Goal: Task Accomplishment & Management: Use online tool/utility

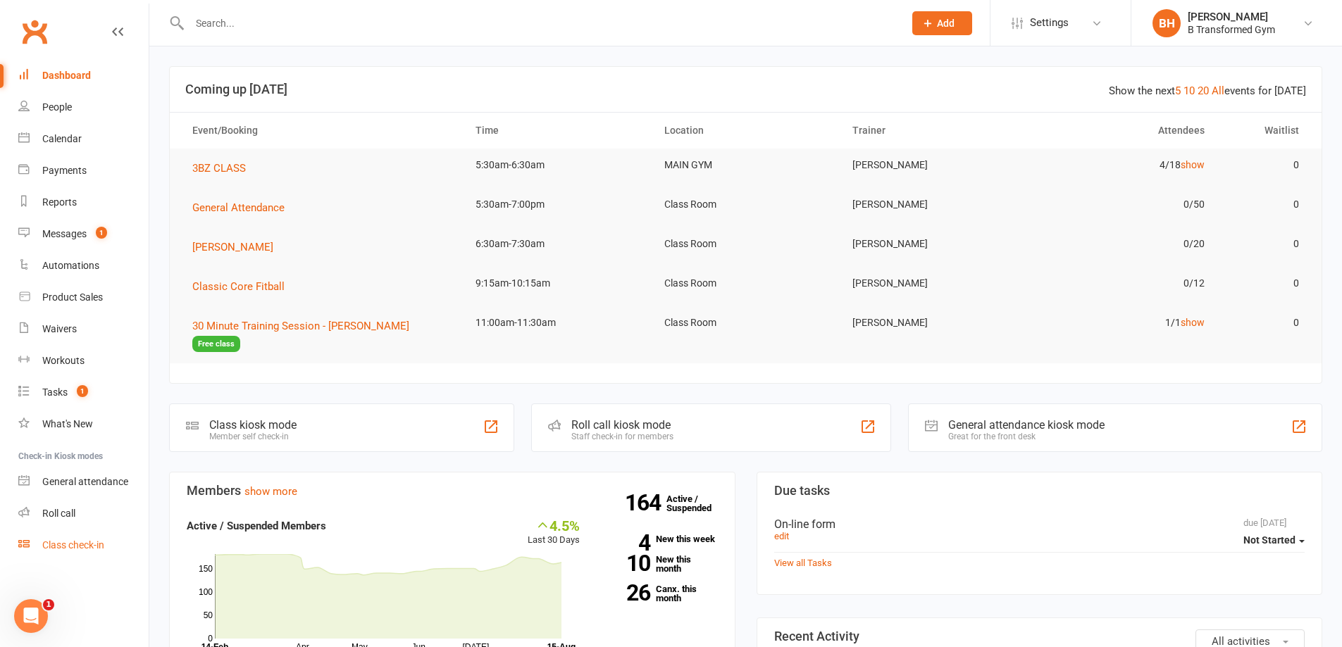
click at [60, 555] on link "Class check-in" at bounding box center [83, 546] width 130 height 32
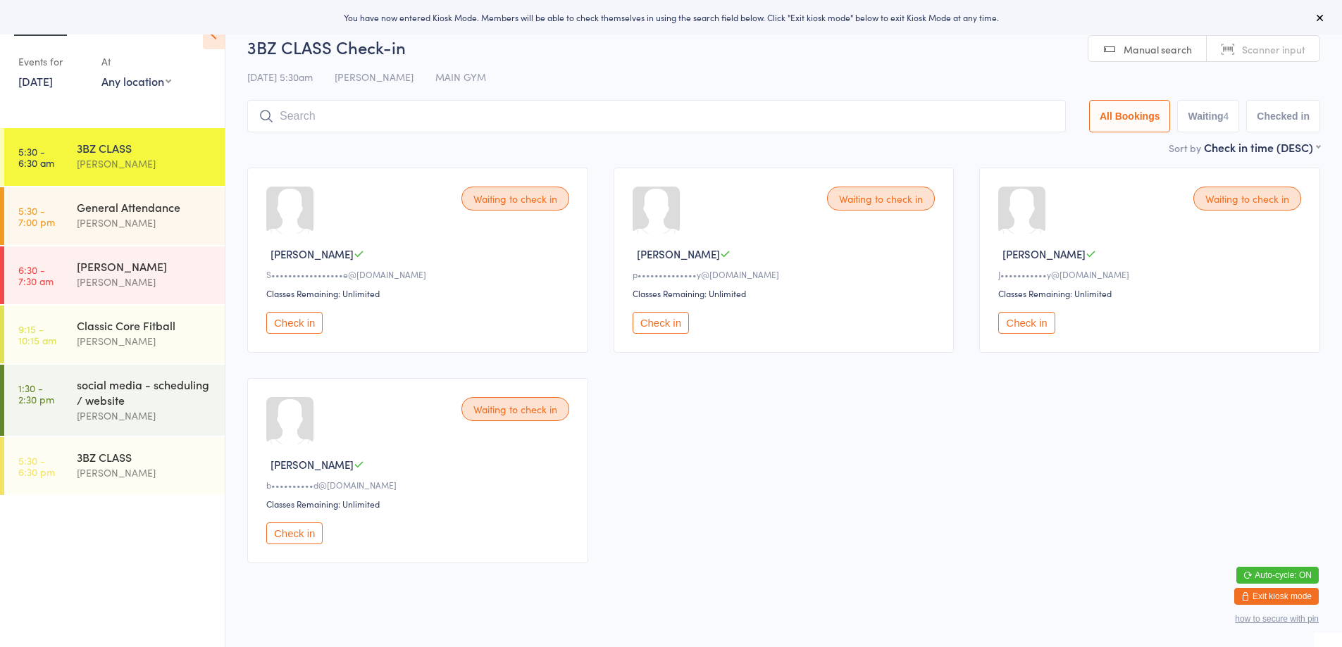
click at [1291, 42] on span "Scanner input" at bounding box center [1273, 49] width 63 height 14
click at [858, 108] on input "search" at bounding box center [656, 116] width 819 height 32
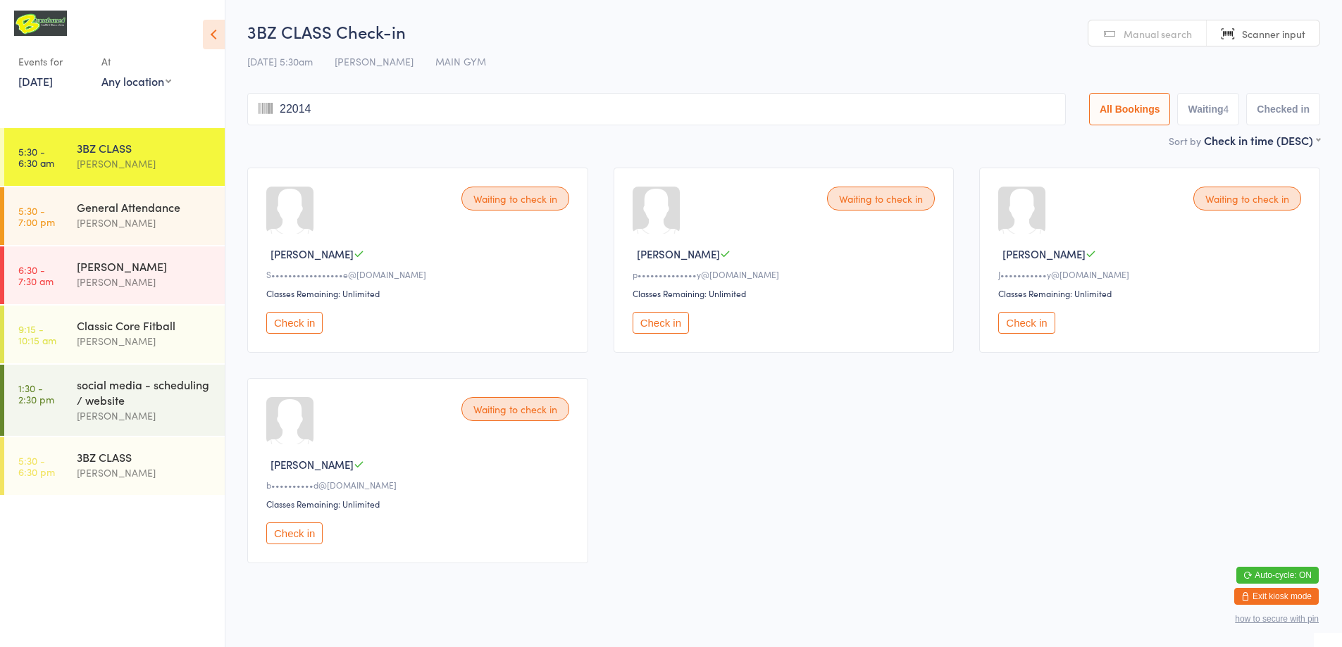
type input "220148"
click at [283, 523] on button "Check in" at bounding box center [294, 534] width 56 height 22
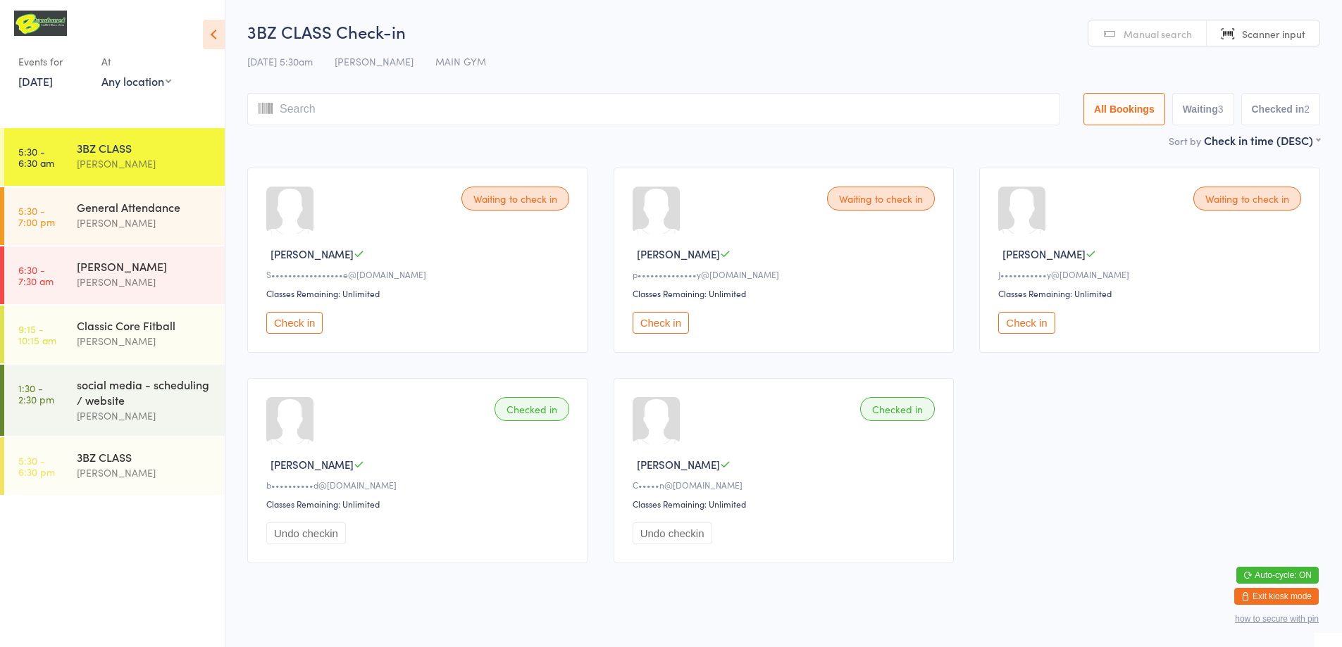
click at [378, 106] on input "search" at bounding box center [653, 109] width 813 height 32
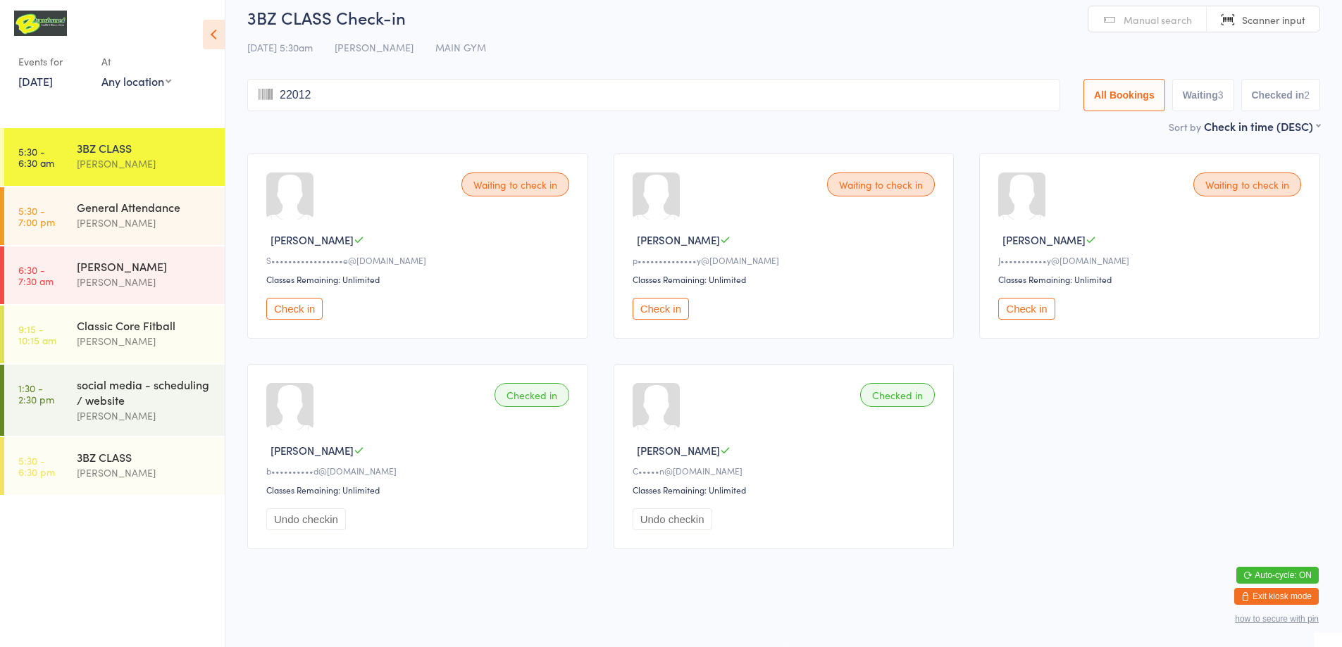
type input "220128"
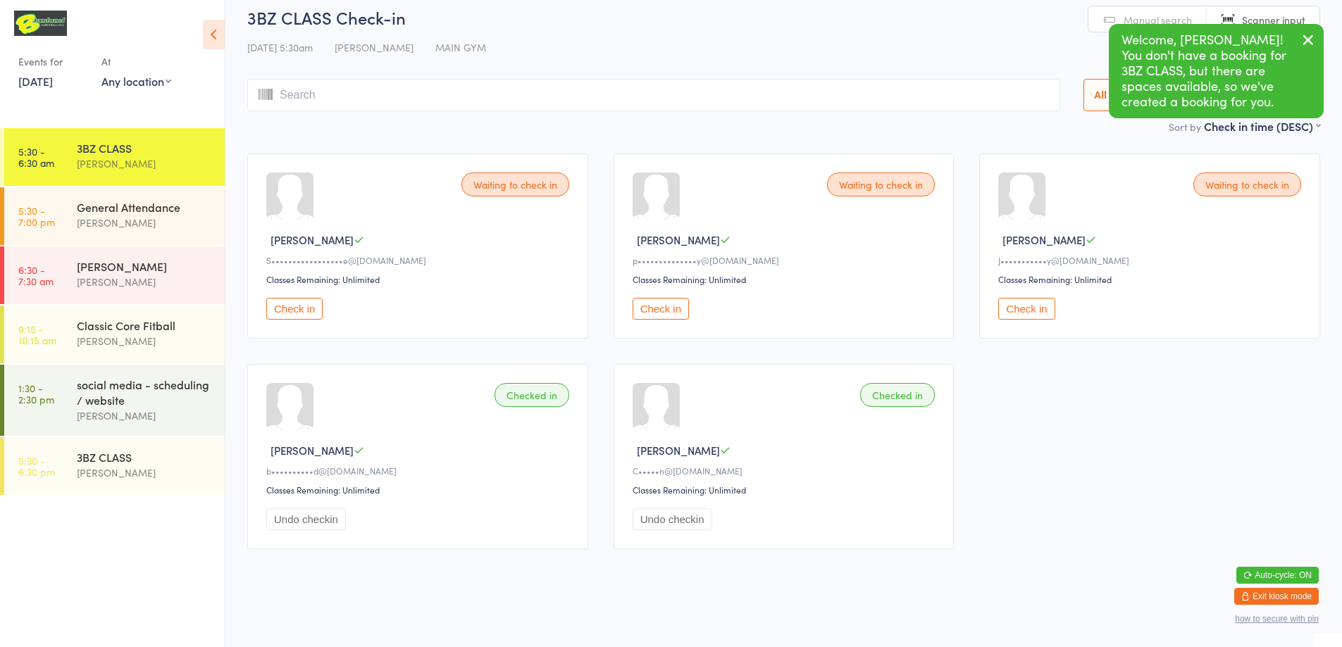
scroll to position [0, 0]
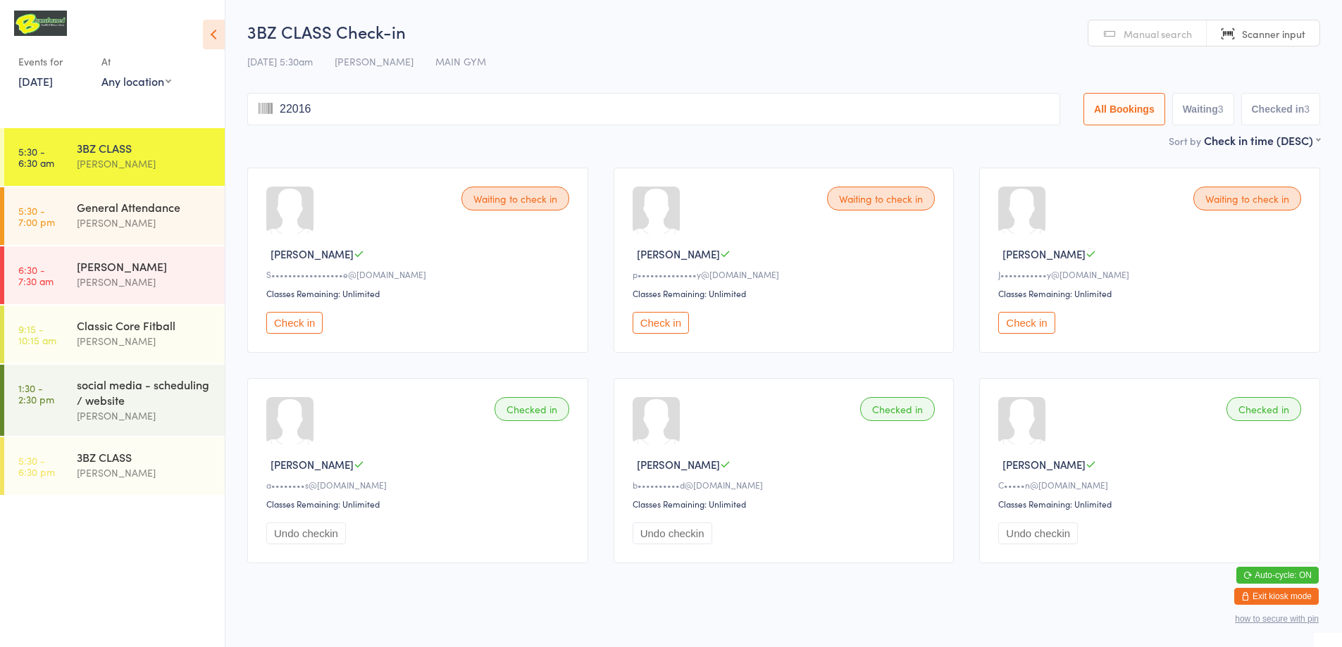
type input "220169"
type input "y"
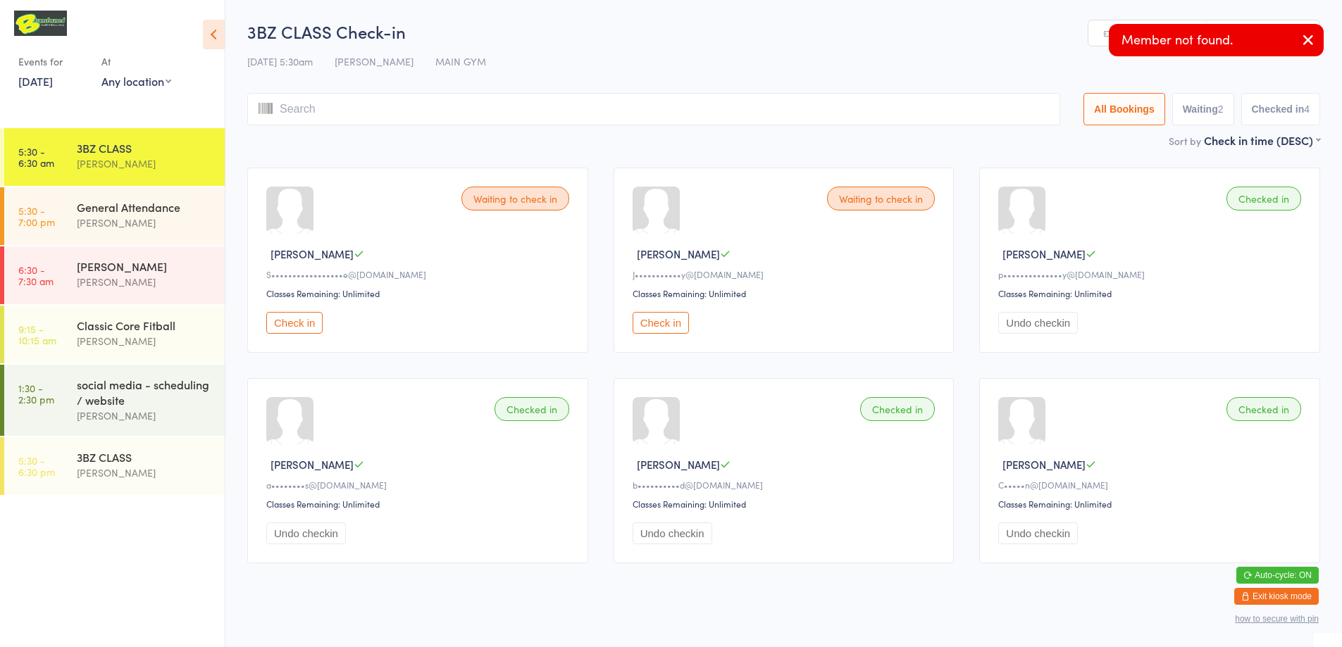
click at [1308, 41] on icon "button" at bounding box center [1308, 40] width 17 height 18
click at [1136, 27] on span "Manual search" at bounding box center [1158, 34] width 68 height 14
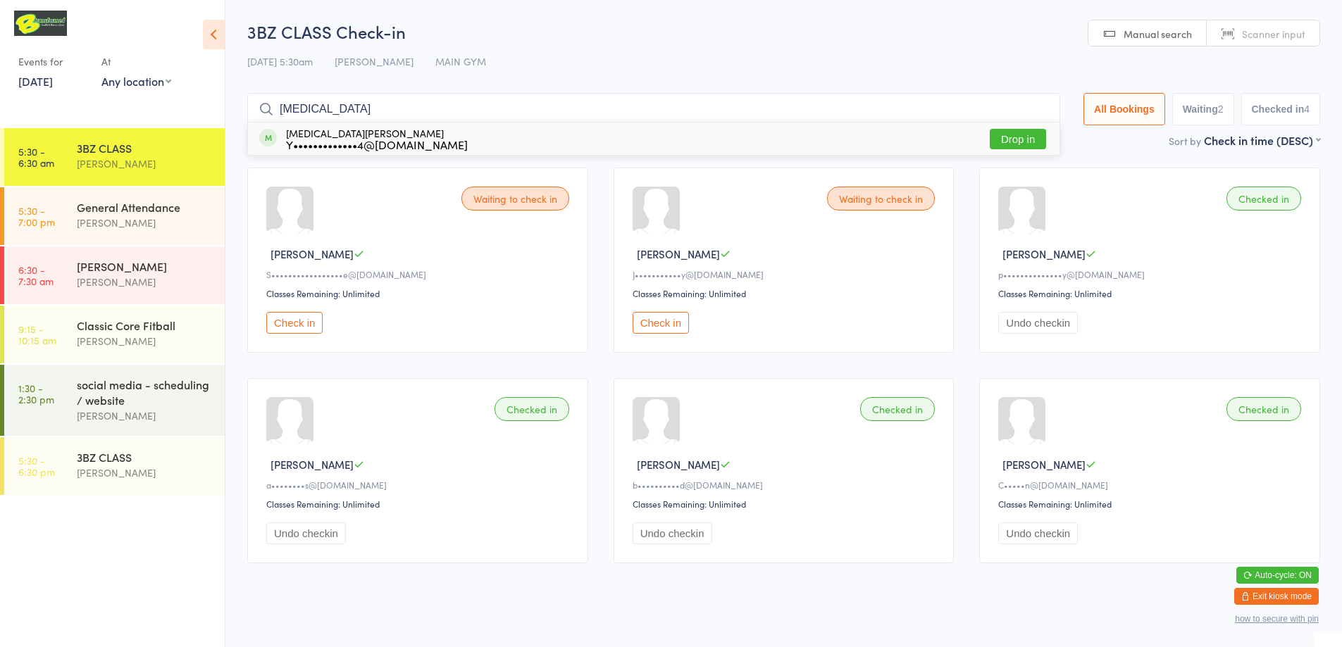
type input "[MEDICAL_DATA]"
click at [1022, 138] on button "Drop in" at bounding box center [1018, 139] width 56 height 20
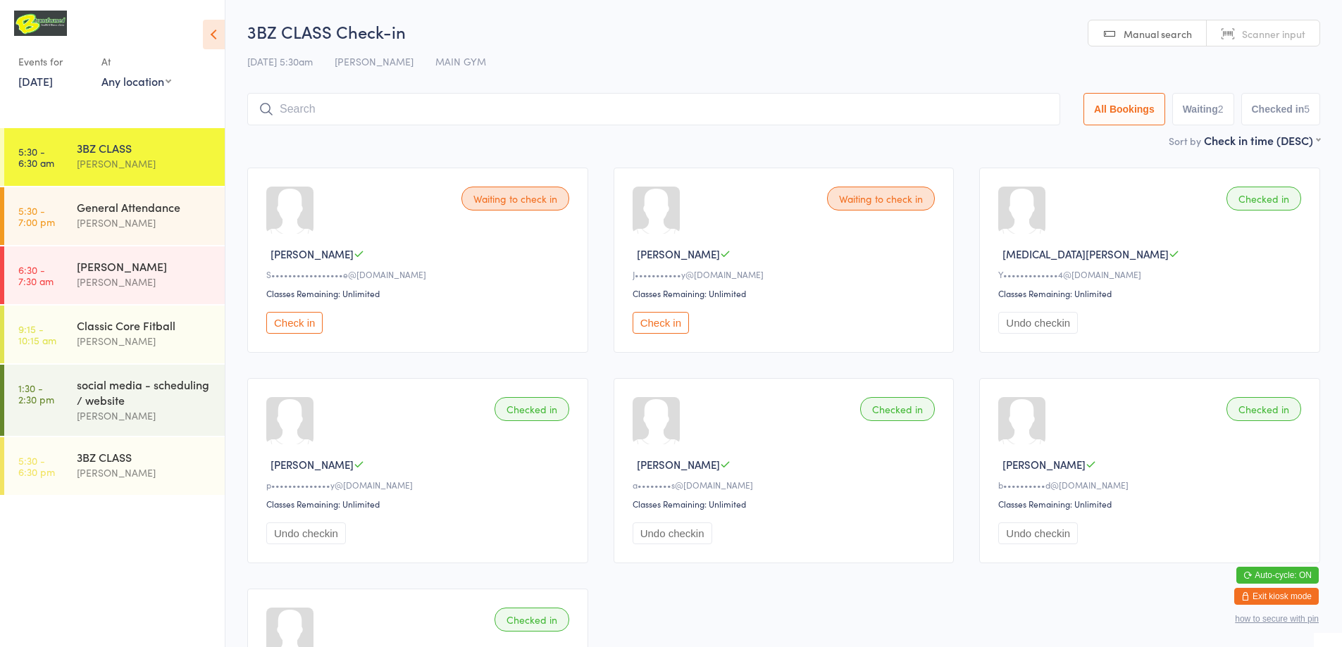
drag, startPoint x: 286, startPoint y: 321, endPoint x: 323, endPoint y: 315, distance: 37.2
click at [287, 321] on button "Check in" at bounding box center [294, 323] width 56 height 22
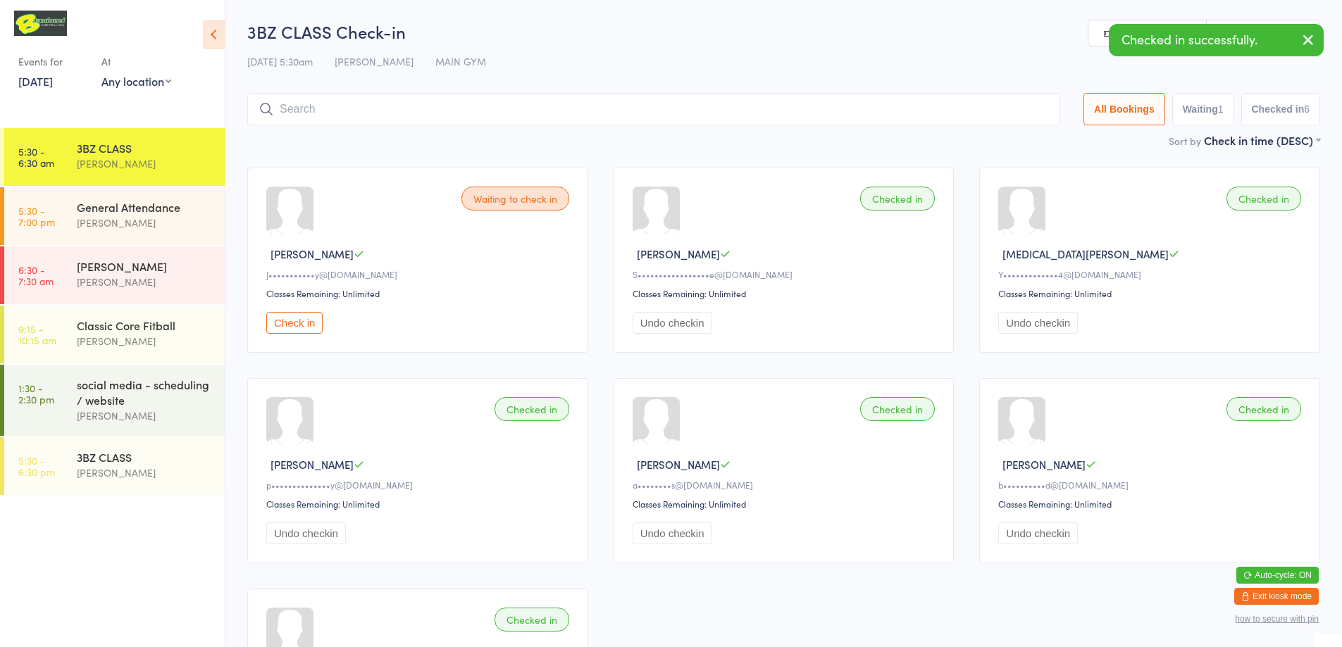
click at [290, 318] on button "Check in" at bounding box center [294, 323] width 56 height 22
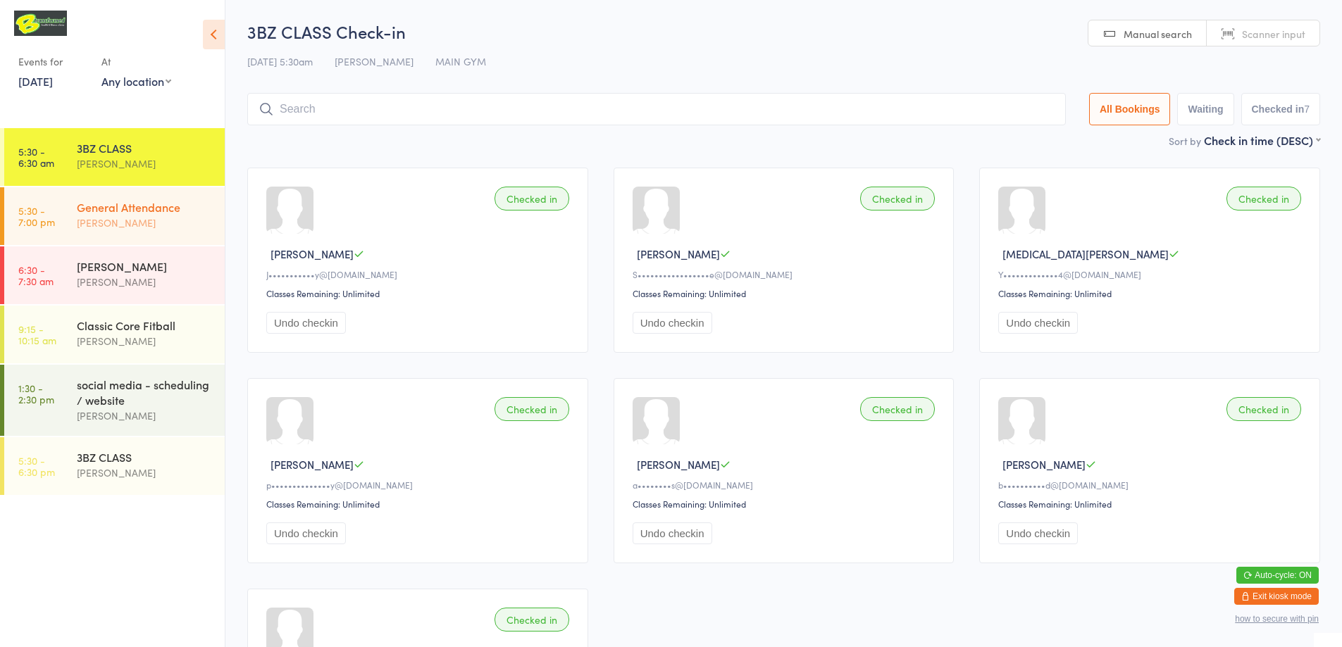
click at [84, 198] on div "General Attendance [PERSON_NAME]" at bounding box center [151, 215] width 148 height 56
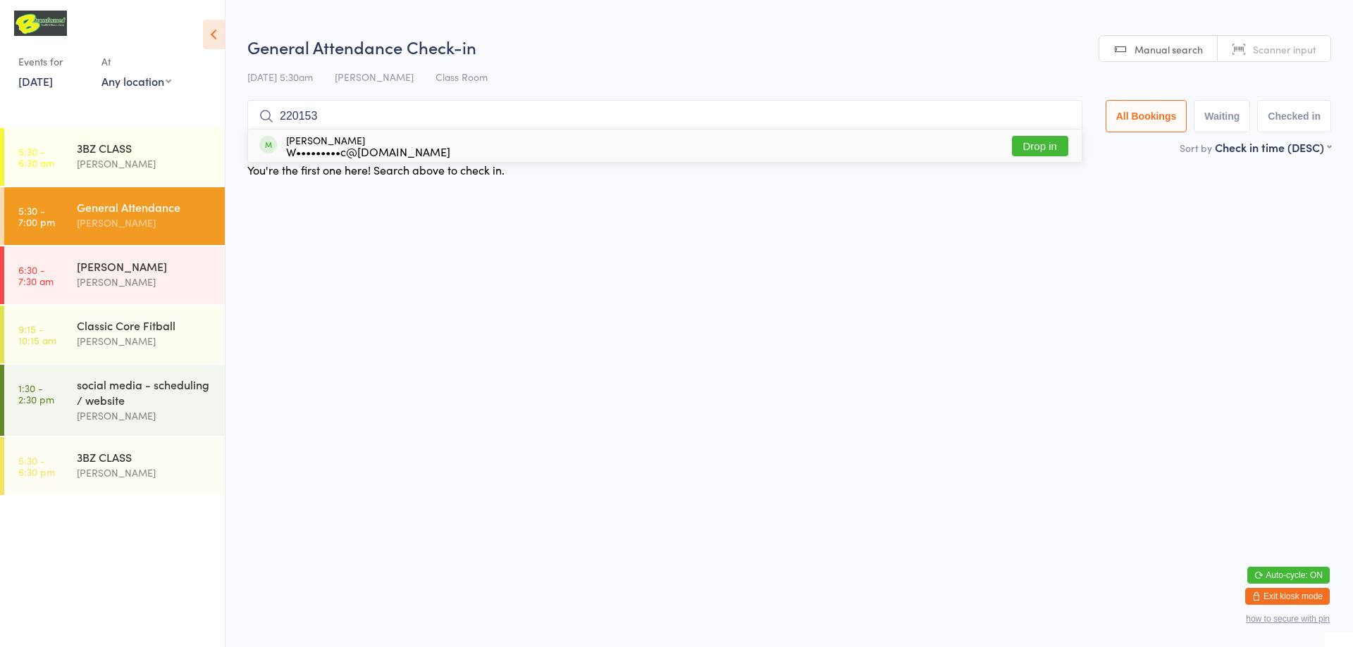
type input "220153"
click at [1059, 149] on button "Drop in" at bounding box center [1040, 146] width 56 height 20
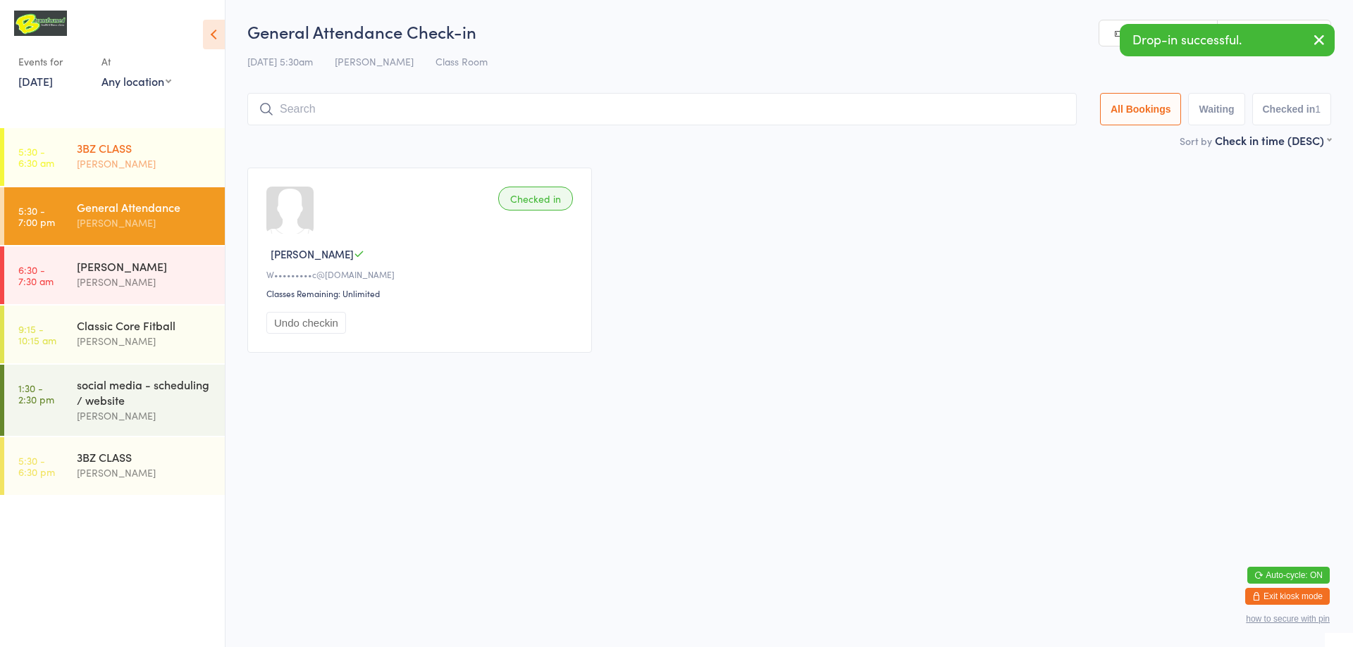
click at [19, 134] on link "5:30 - 6:30 am 3BZ CLASS [PERSON_NAME]" at bounding box center [114, 157] width 221 height 58
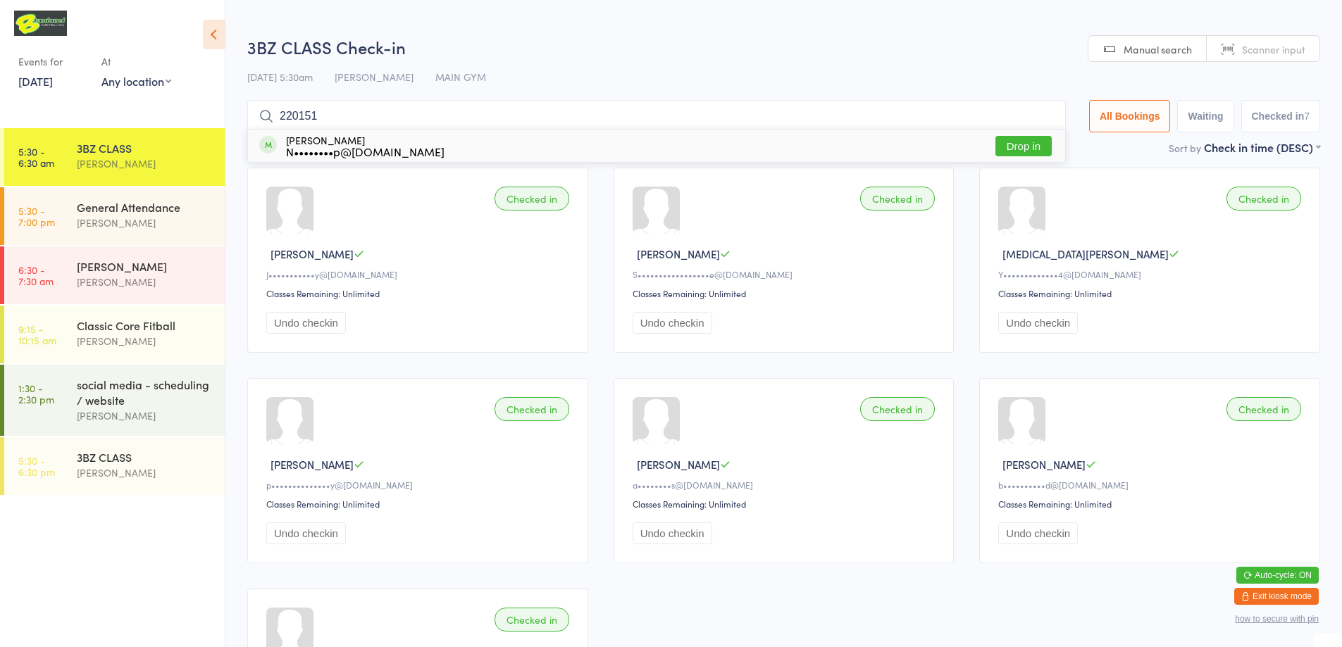
type input "220151"
click at [1036, 149] on button "Drop in" at bounding box center [1024, 146] width 56 height 20
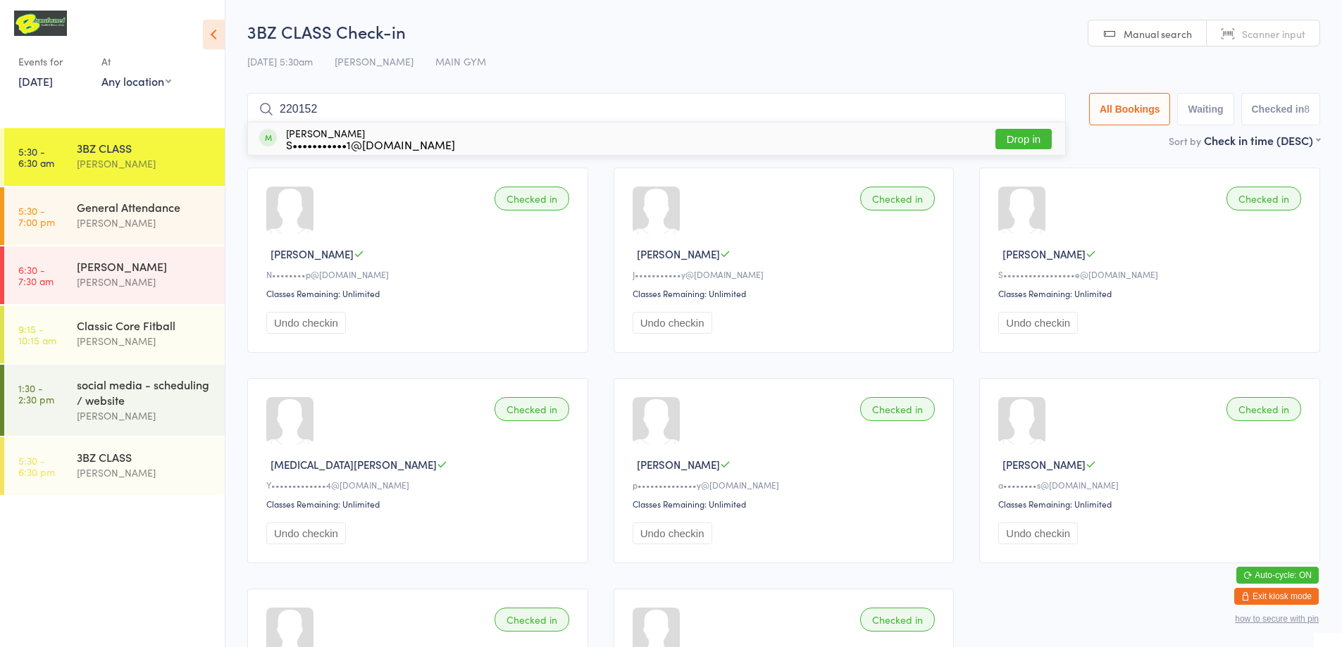
type input "220152"
click at [1032, 137] on button "Drop in" at bounding box center [1024, 139] width 56 height 20
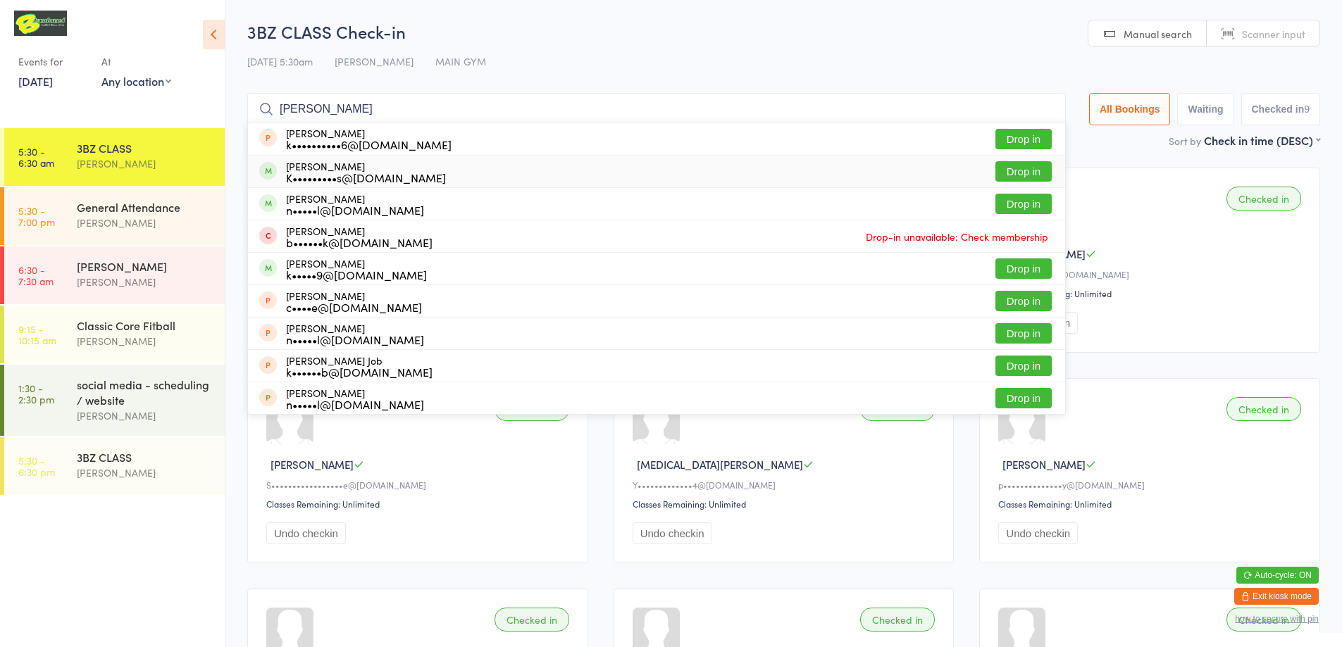
type input "[PERSON_NAME]"
click at [1006, 175] on button "Drop in" at bounding box center [1024, 171] width 56 height 20
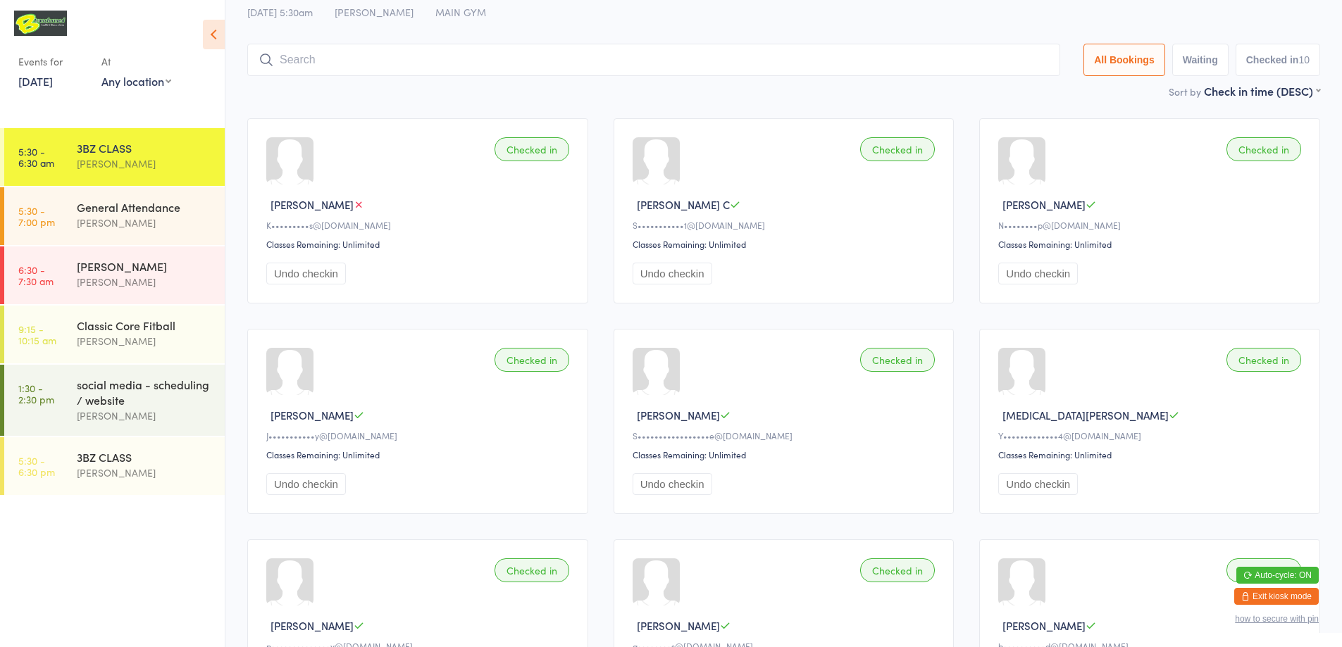
scroll to position [70, 0]
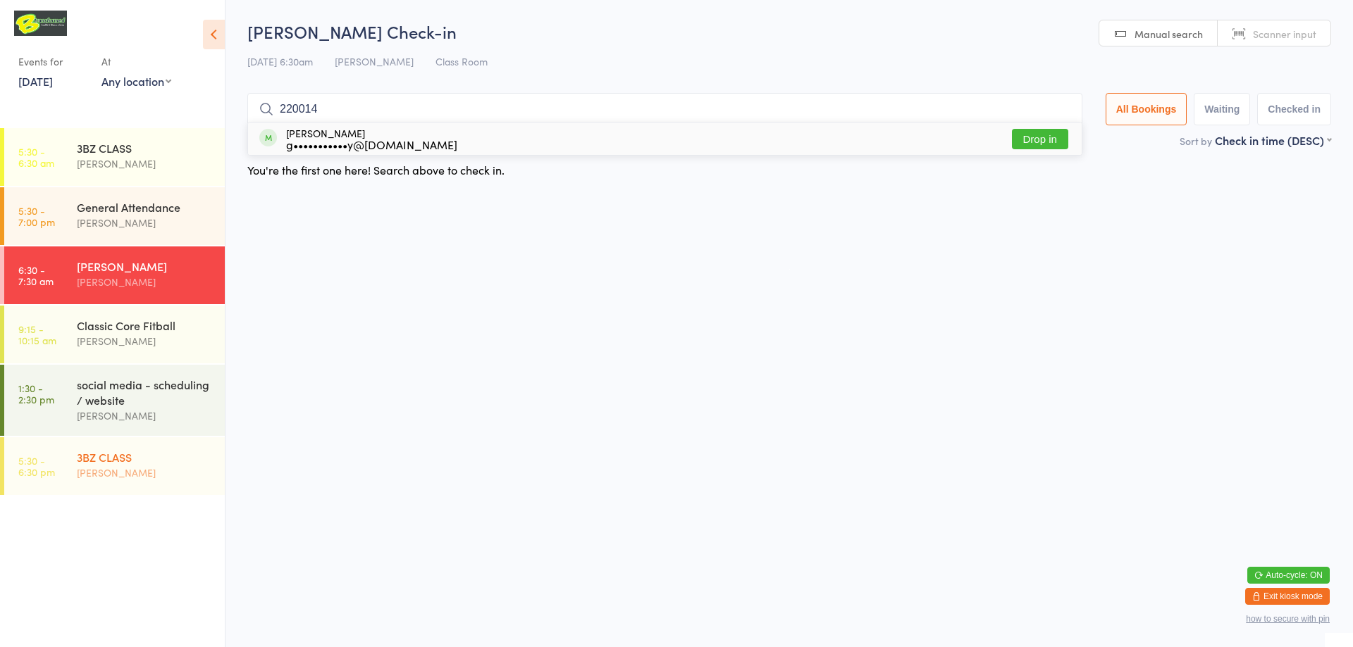
type input "220014"
click at [1048, 142] on button "Drop in" at bounding box center [1040, 139] width 56 height 20
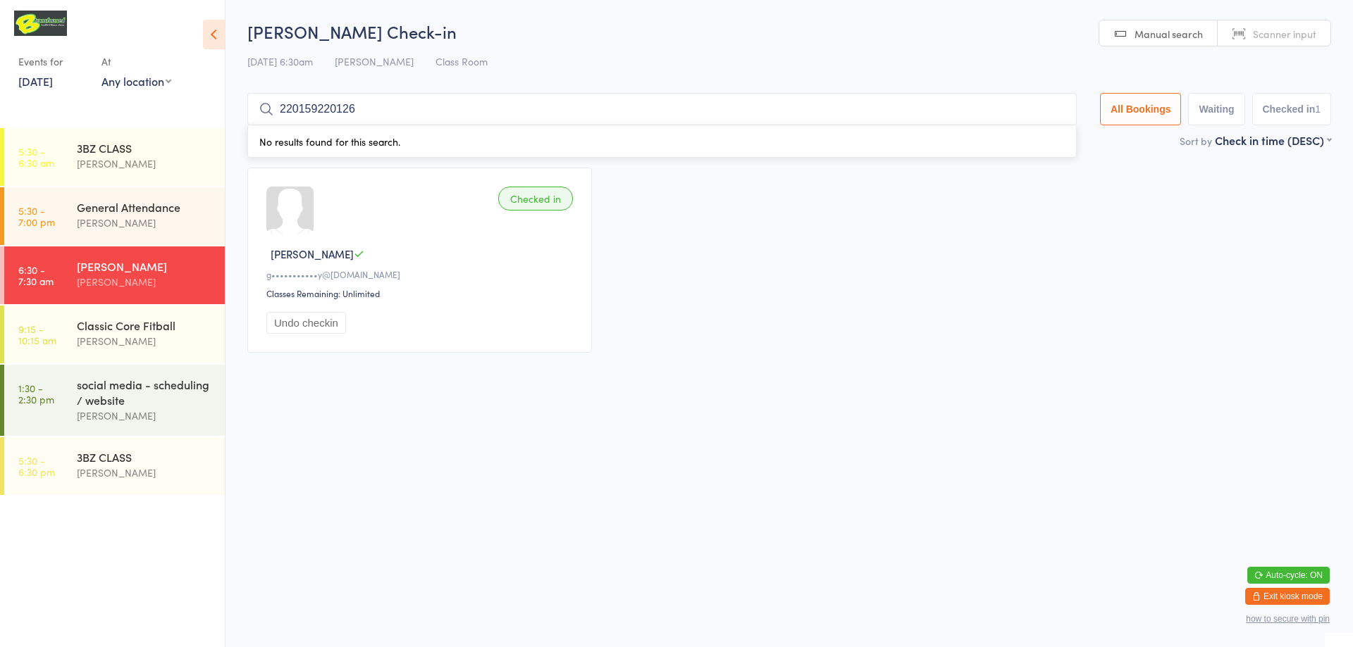
type input "220159220126"
click at [1253, 30] on link "Scanner input" at bounding box center [1273, 33] width 113 height 27
type input "220159"
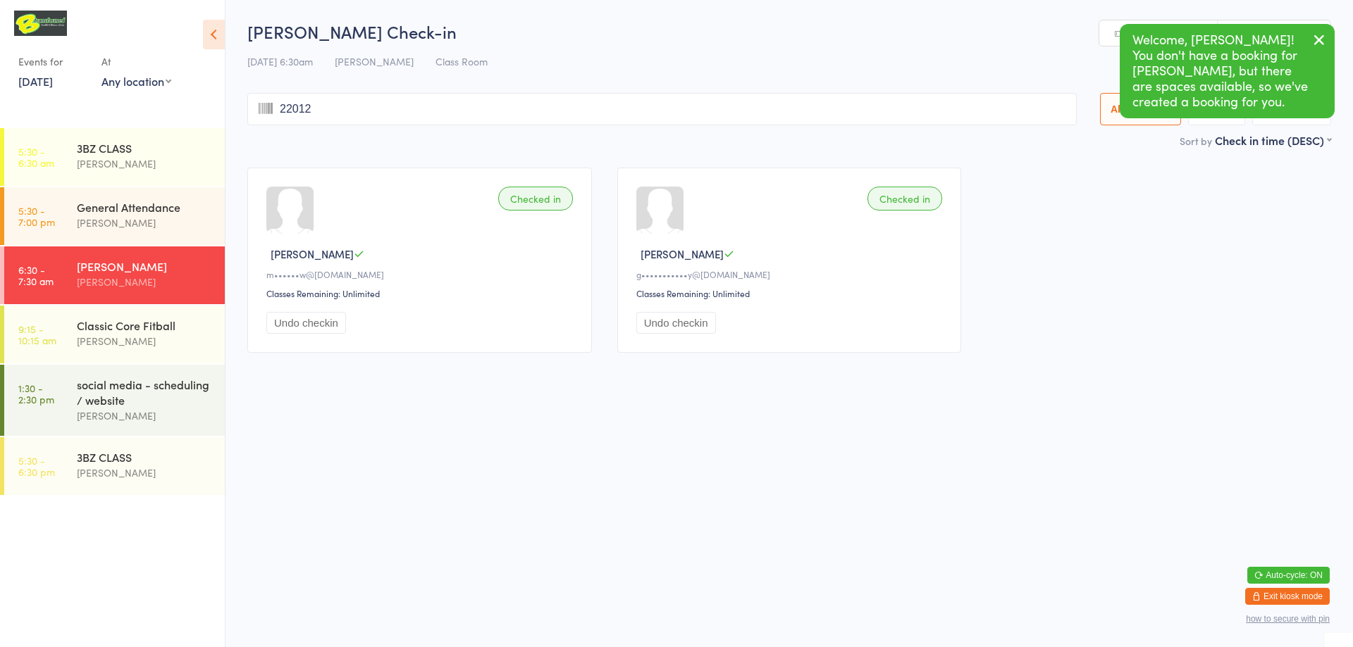
type input "220126"
type input "220205"
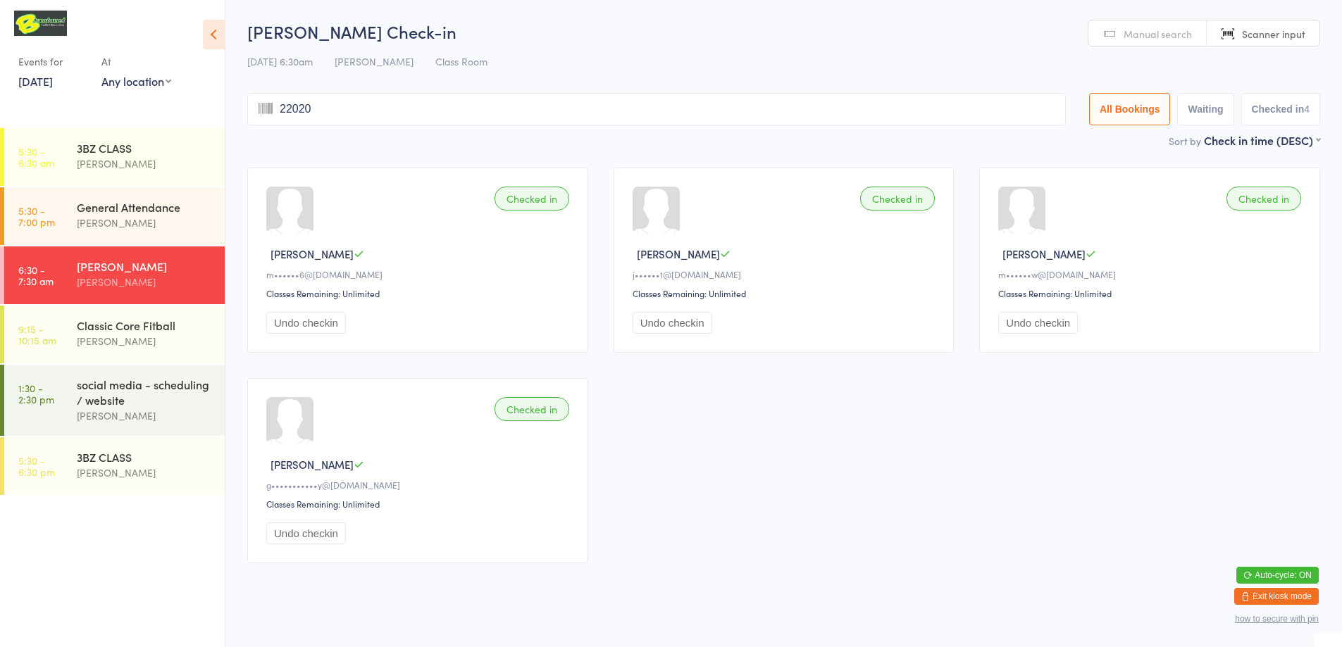
type input "220204"
type input "220117"
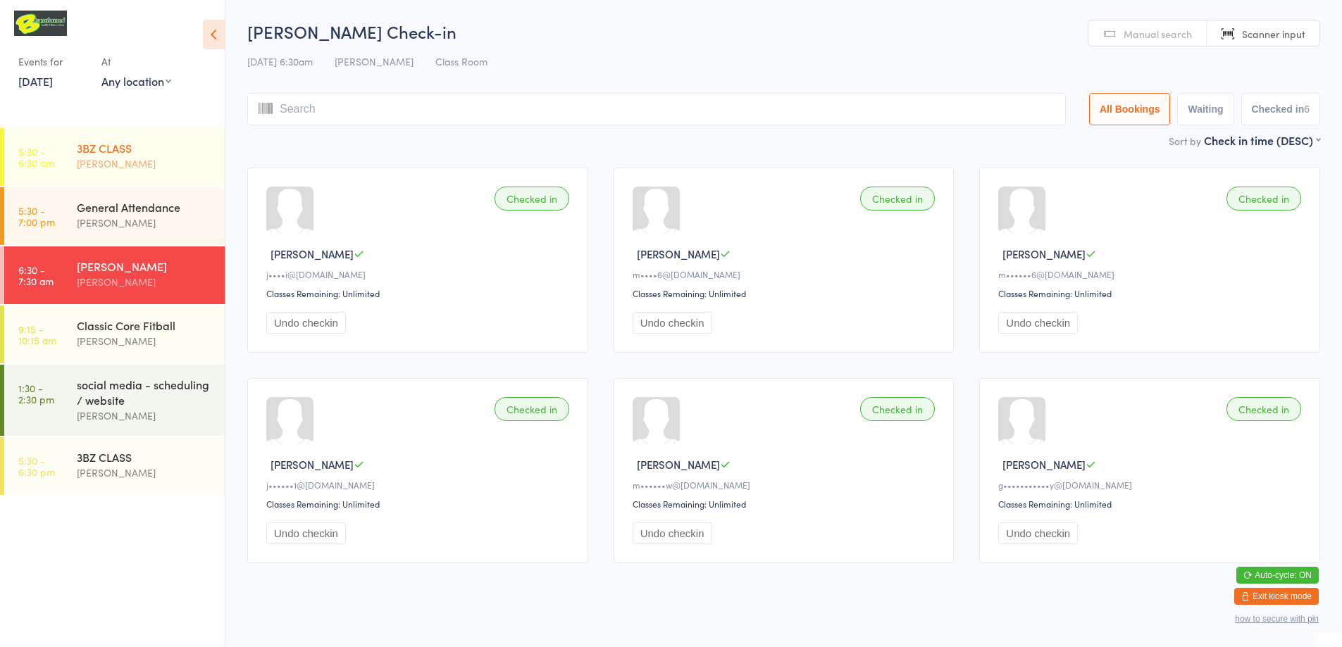
click at [161, 147] on div "3BZ CLASS" at bounding box center [145, 148] width 136 height 16
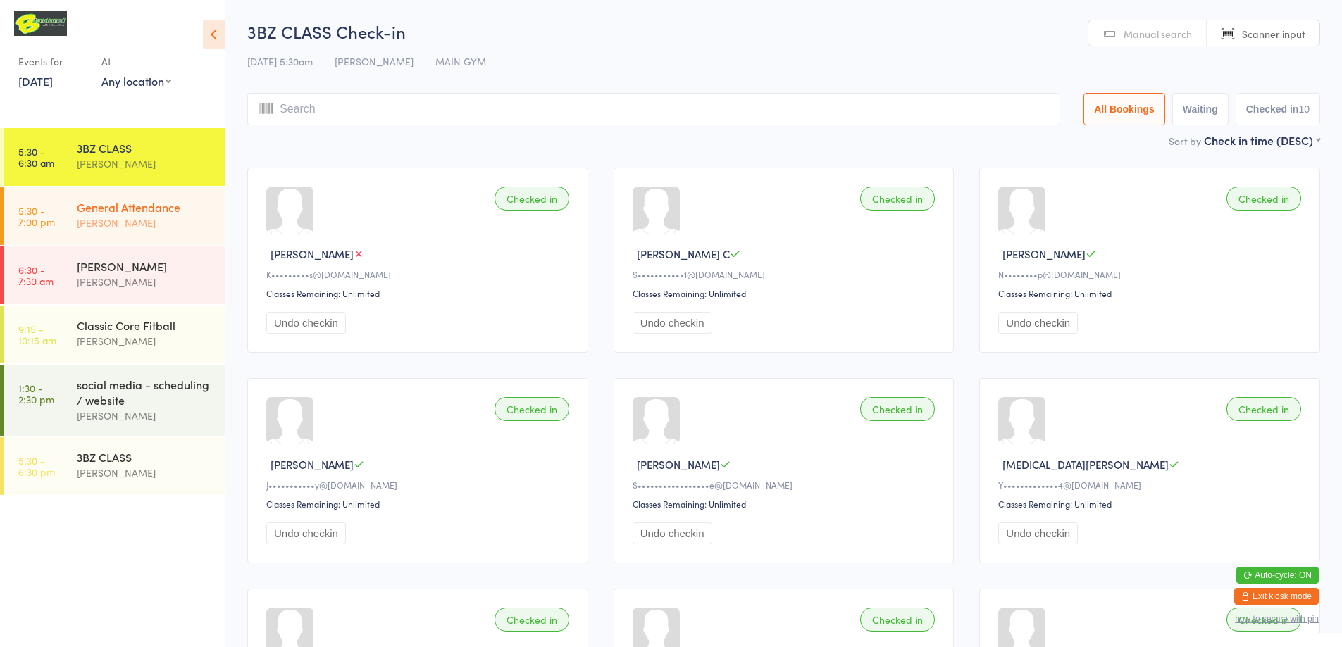
click at [118, 221] on div "[PERSON_NAME]" at bounding box center [145, 223] width 136 height 16
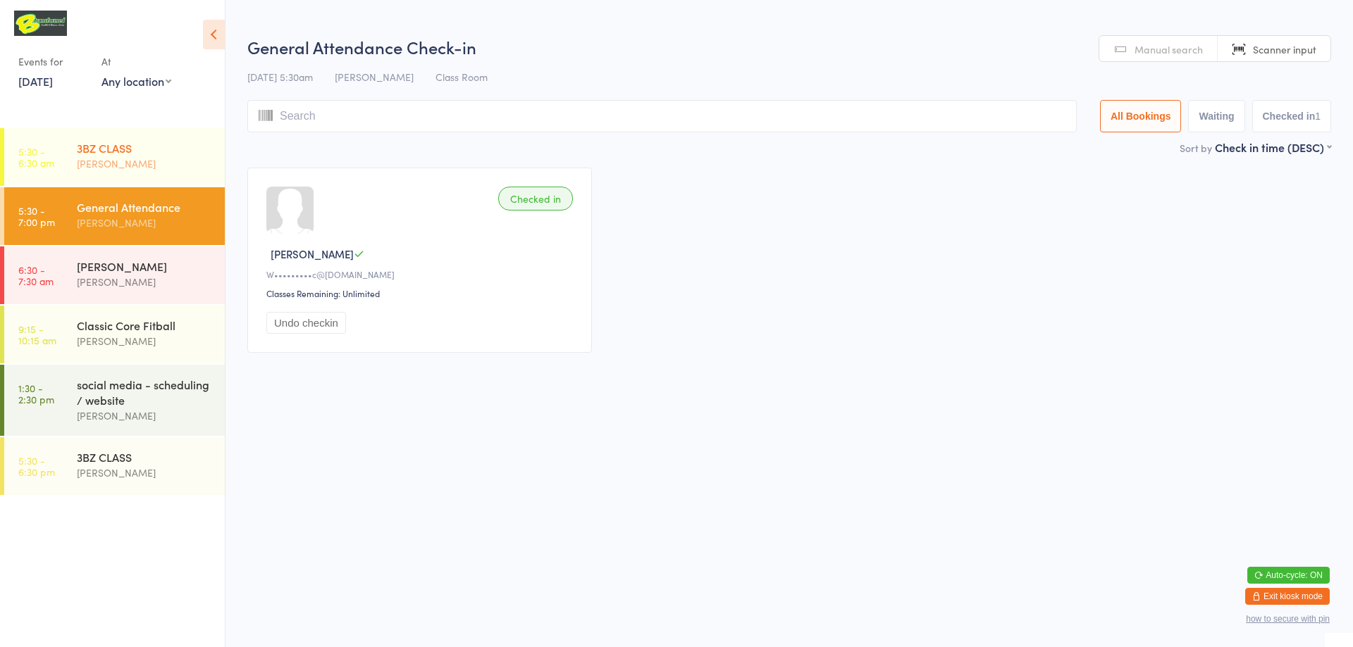
click at [90, 151] on div "3BZ CLASS" at bounding box center [145, 148] width 136 height 16
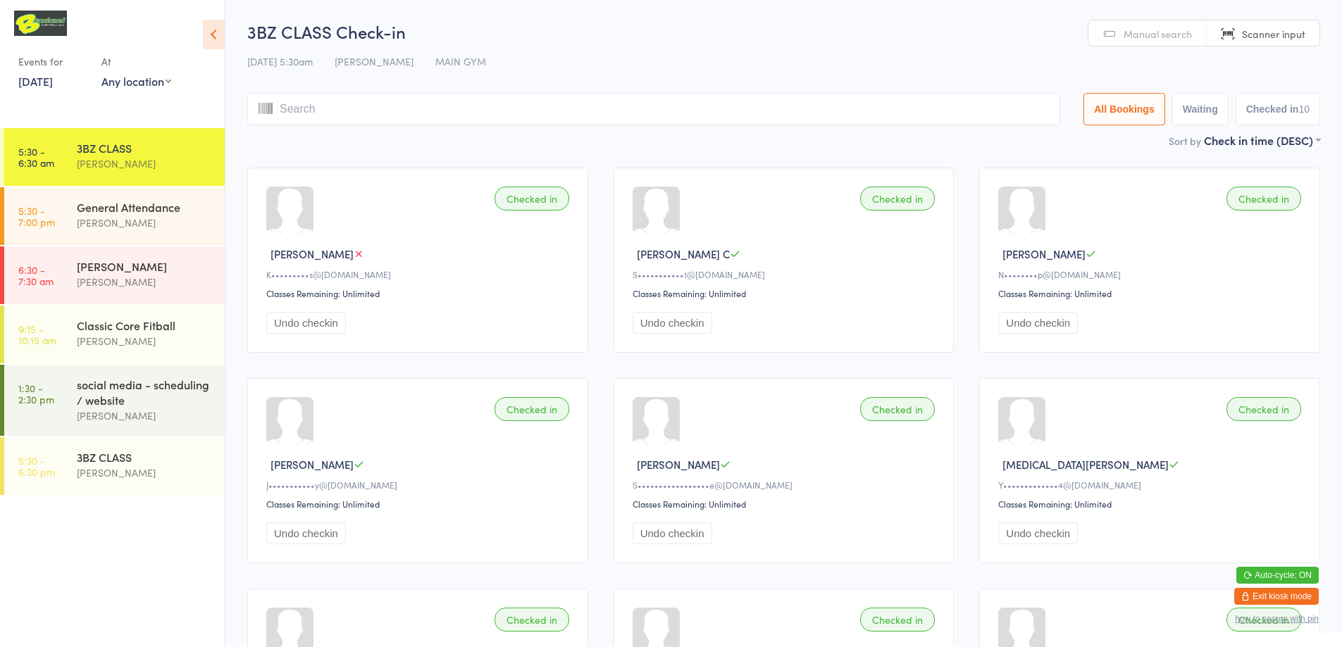
click at [1156, 37] on span "Manual search" at bounding box center [1158, 34] width 68 height 14
click at [471, 118] on input "search" at bounding box center [653, 109] width 813 height 32
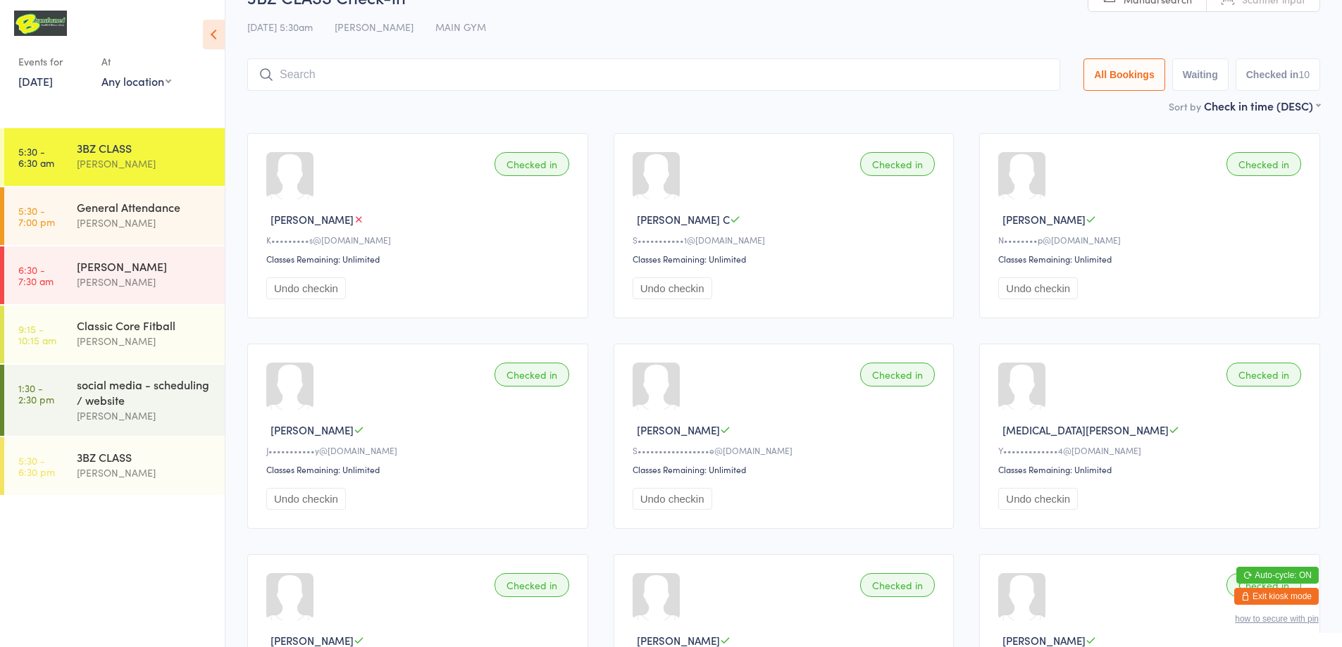
scroll to position [93, 0]
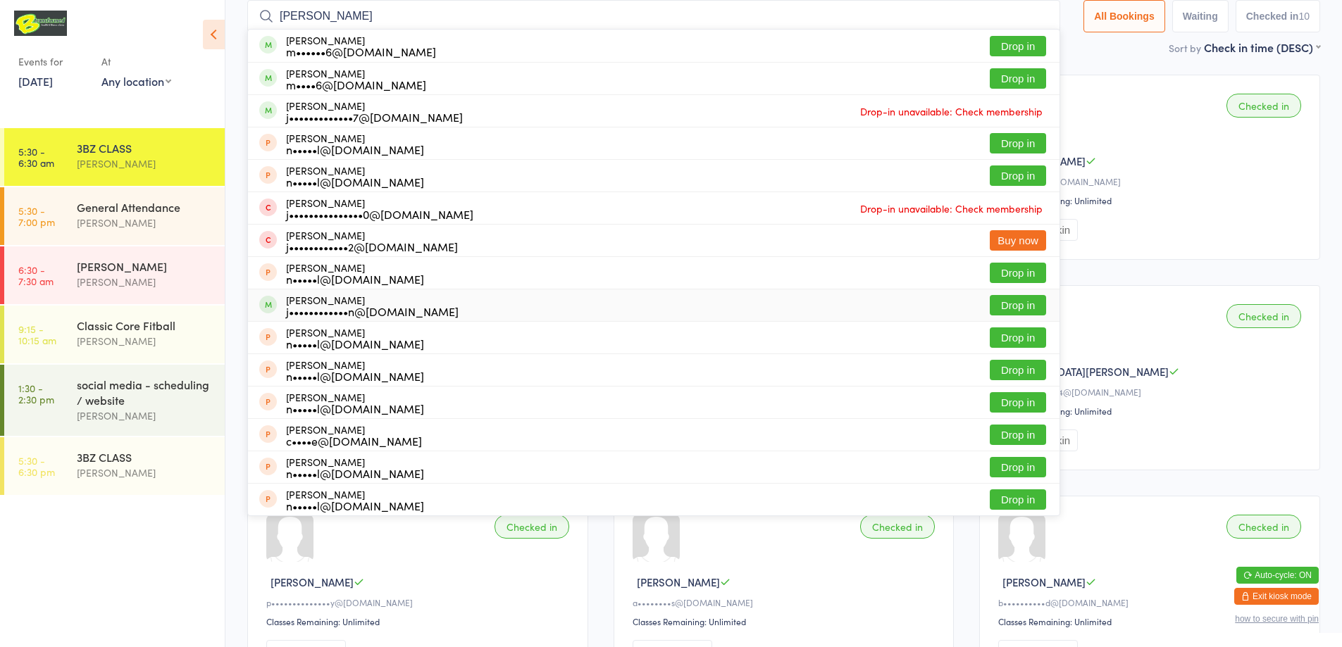
type input "[PERSON_NAME]"
click at [1008, 306] on button "Drop in" at bounding box center [1018, 305] width 56 height 20
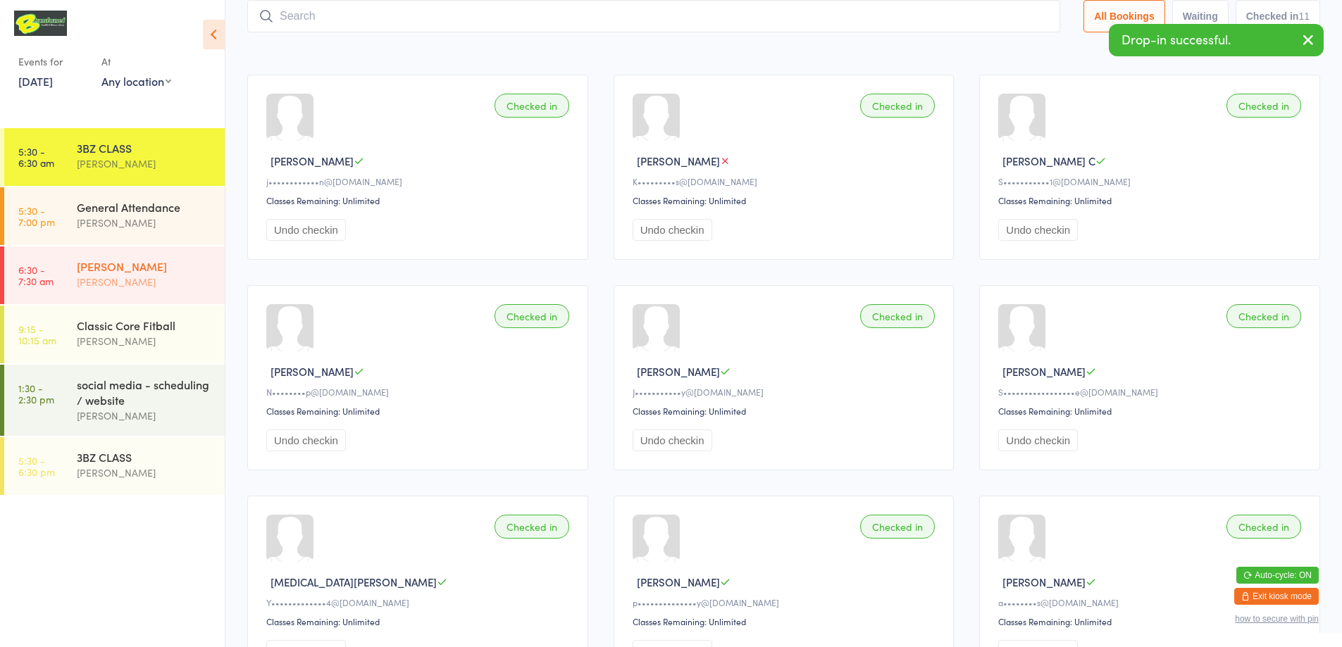
click at [77, 284] on div "[PERSON_NAME]" at bounding box center [145, 282] width 136 height 16
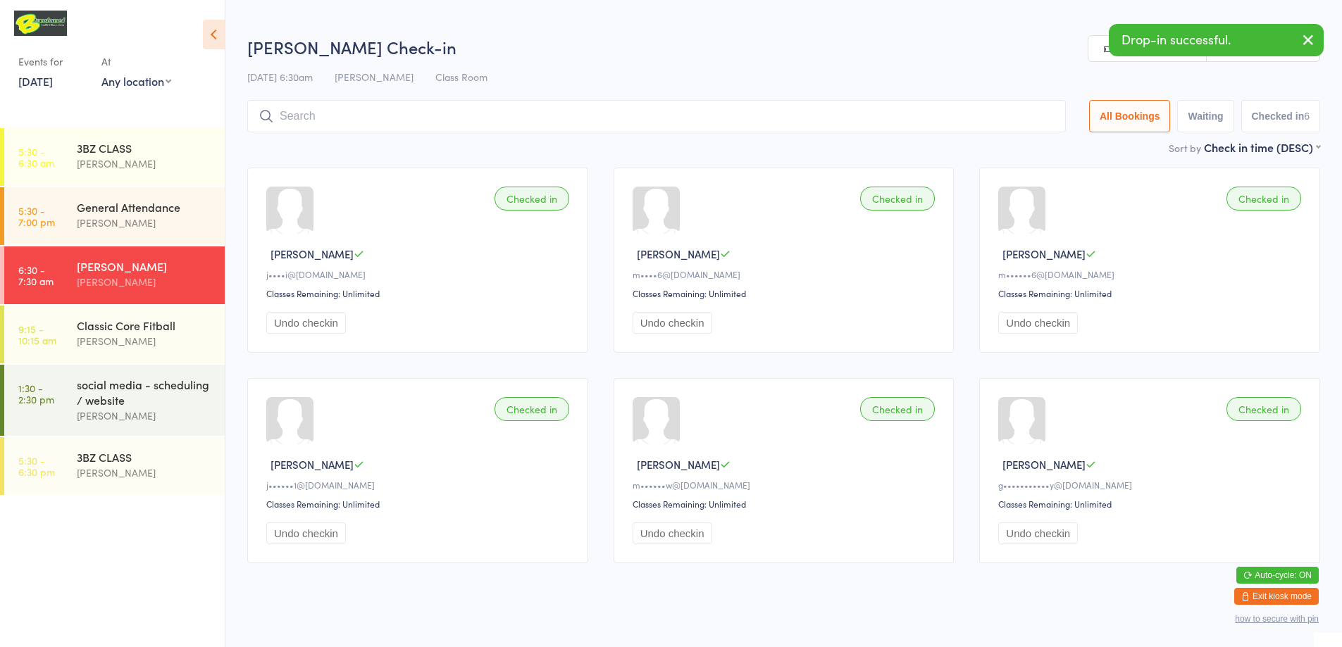
click at [1222, 61] on link "Scanner input" at bounding box center [1263, 49] width 113 height 27
click at [621, 116] on input "search" at bounding box center [656, 116] width 819 height 32
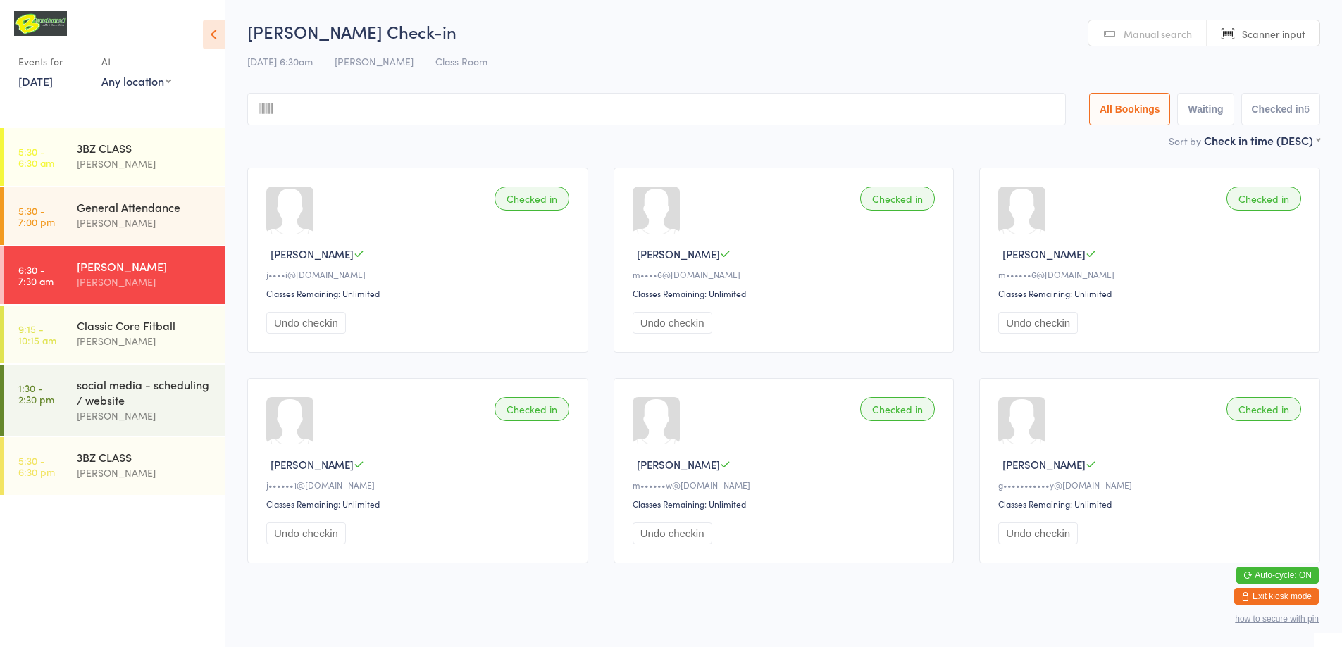
click at [1114, 37] on link "Manual search" at bounding box center [1148, 33] width 118 height 27
type input "e"
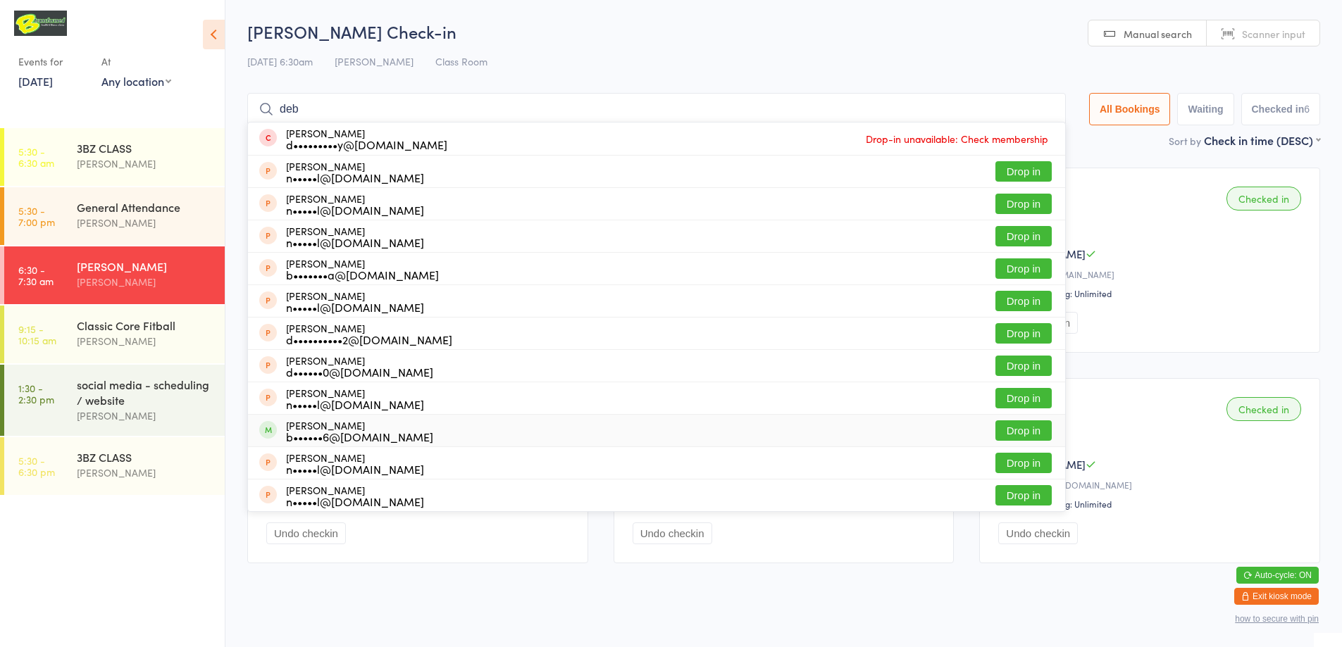
type input "deb"
click at [1016, 432] on button "Drop in" at bounding box center [1024, 431] width 56 height 20
